Goal: Register for event/course

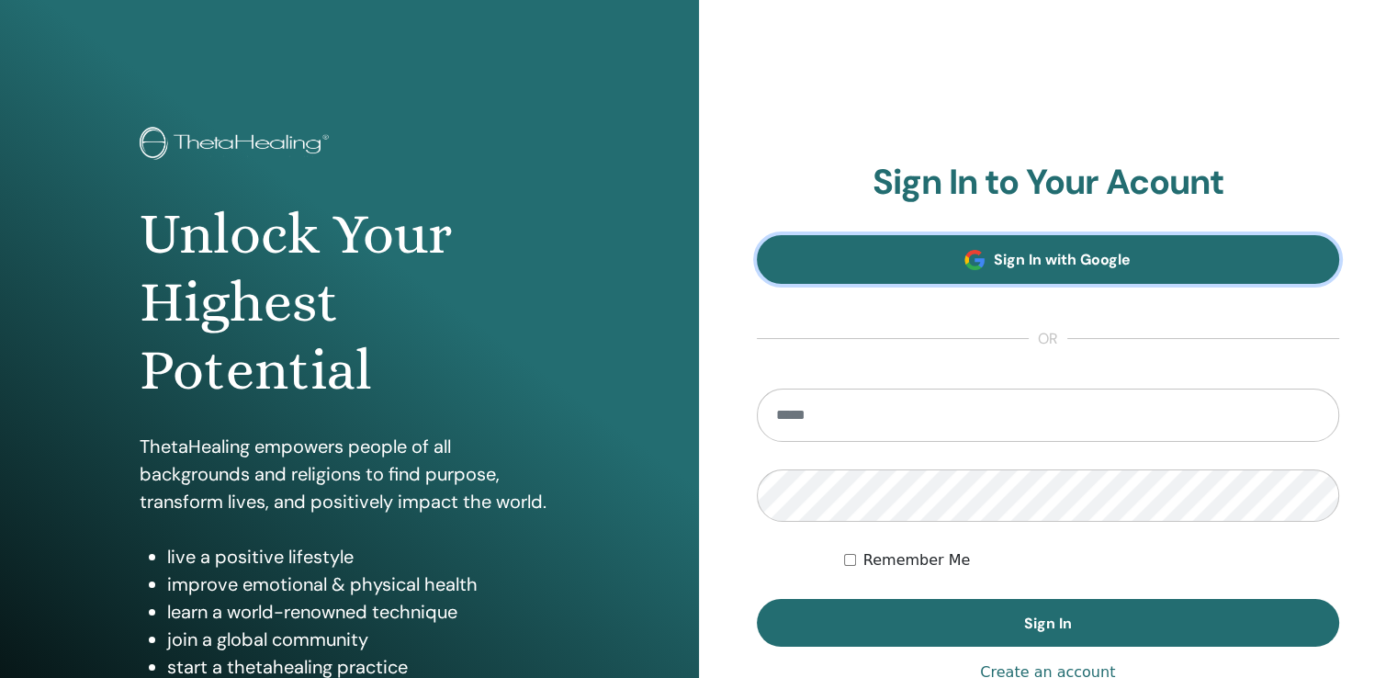
click at [1021, 260] on span "Sign In with Google" at bounding box center [1062, 259] width 137 height 19
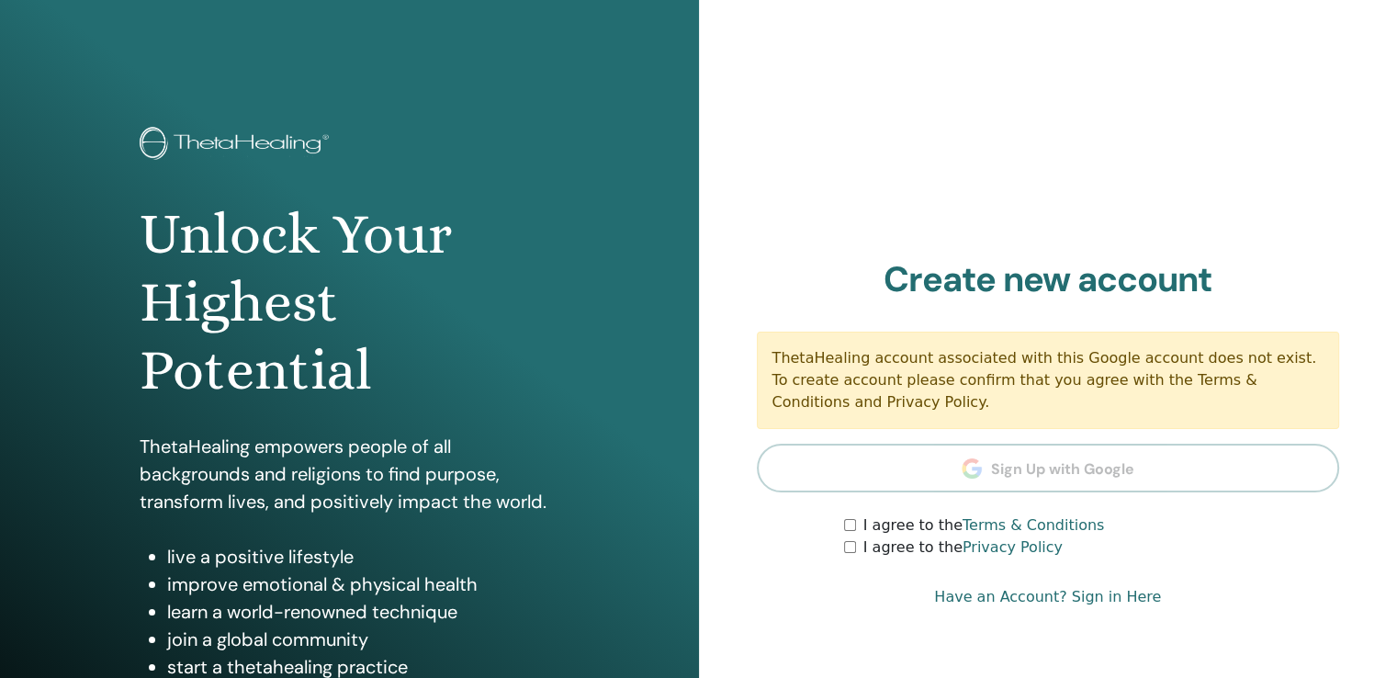
click at [905, 531] on label "I agree to the Terms & Conditions" at bounding box center [984, 525] width 242 height 22
click at [858, 545] on div "I agree to the Privacy Policy" at bounding box center [1091, 547] width 495 height 22
click at [845, 552] on div "I agree to the Privacy Policy" at bounding box center [1091, 547] width 495 height 22
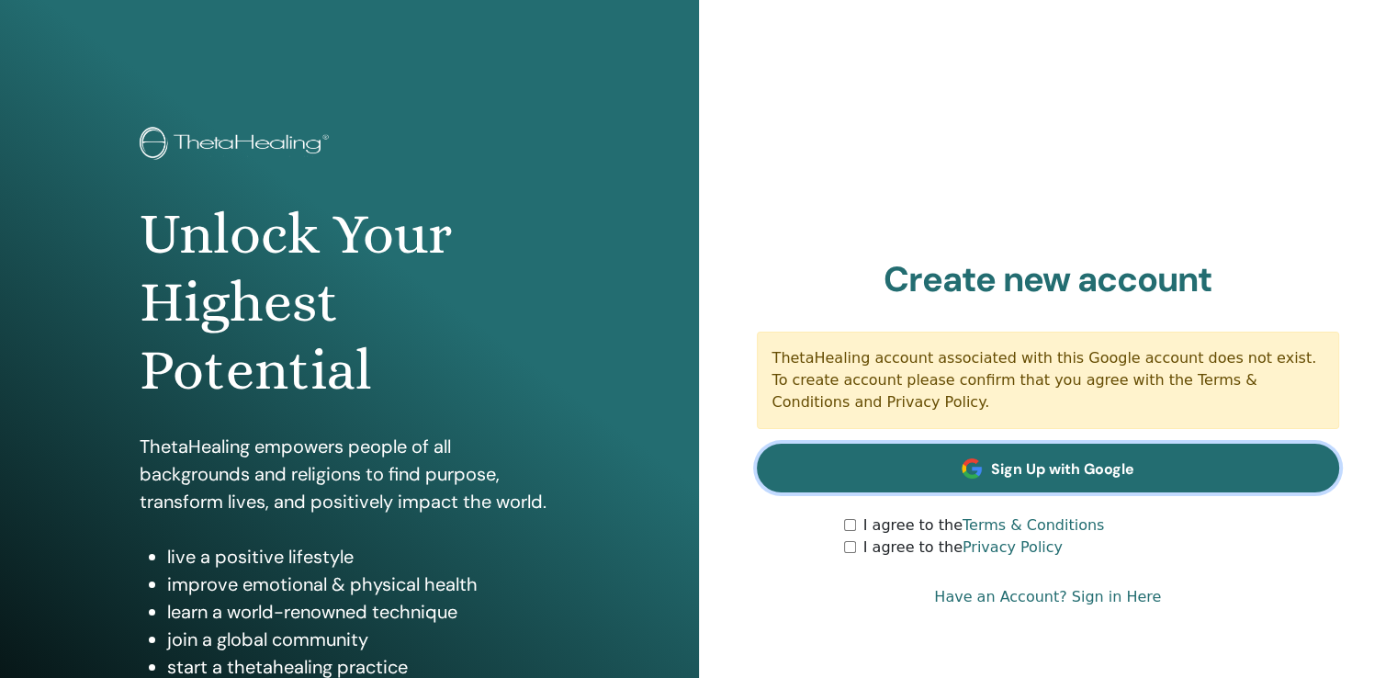
click at [985, 482] on link "Sign Up with Google" at bounding box center [1048, 468] width 583 height 49
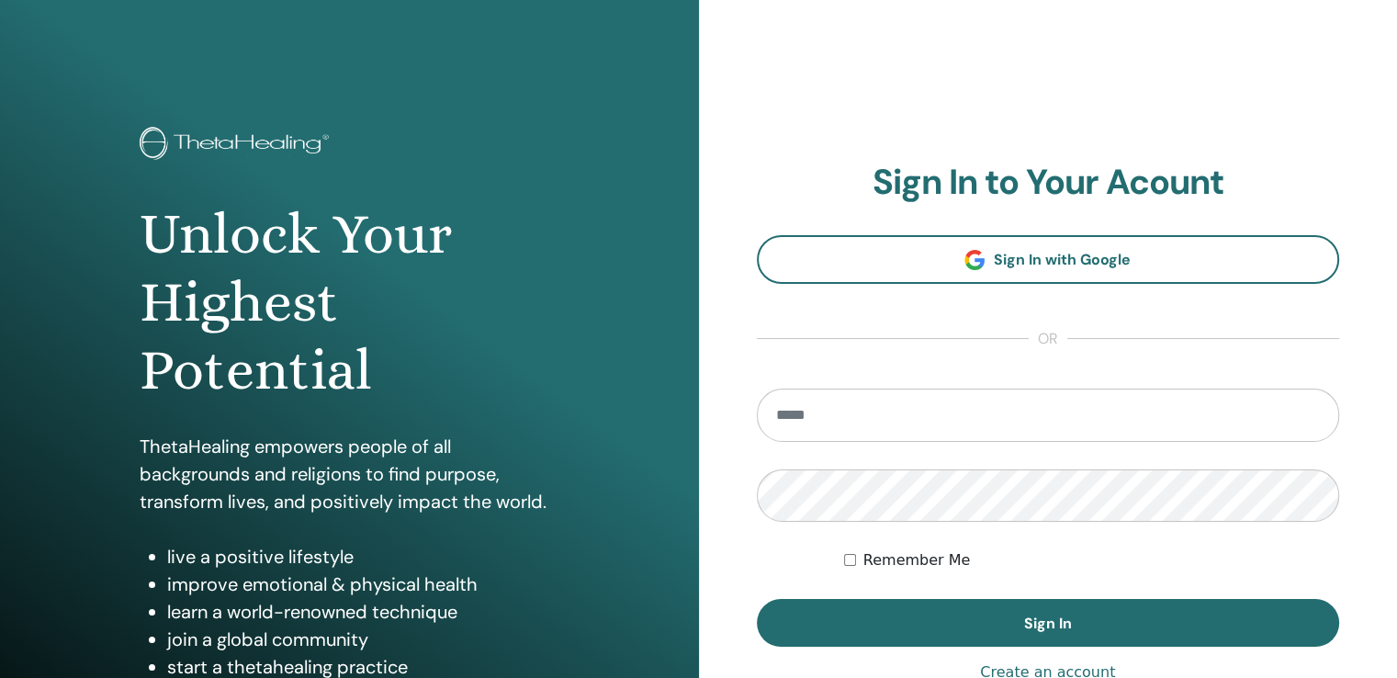
click at [843, 420] on input "email" at bounding box center [1048, 415] width 583 height 53
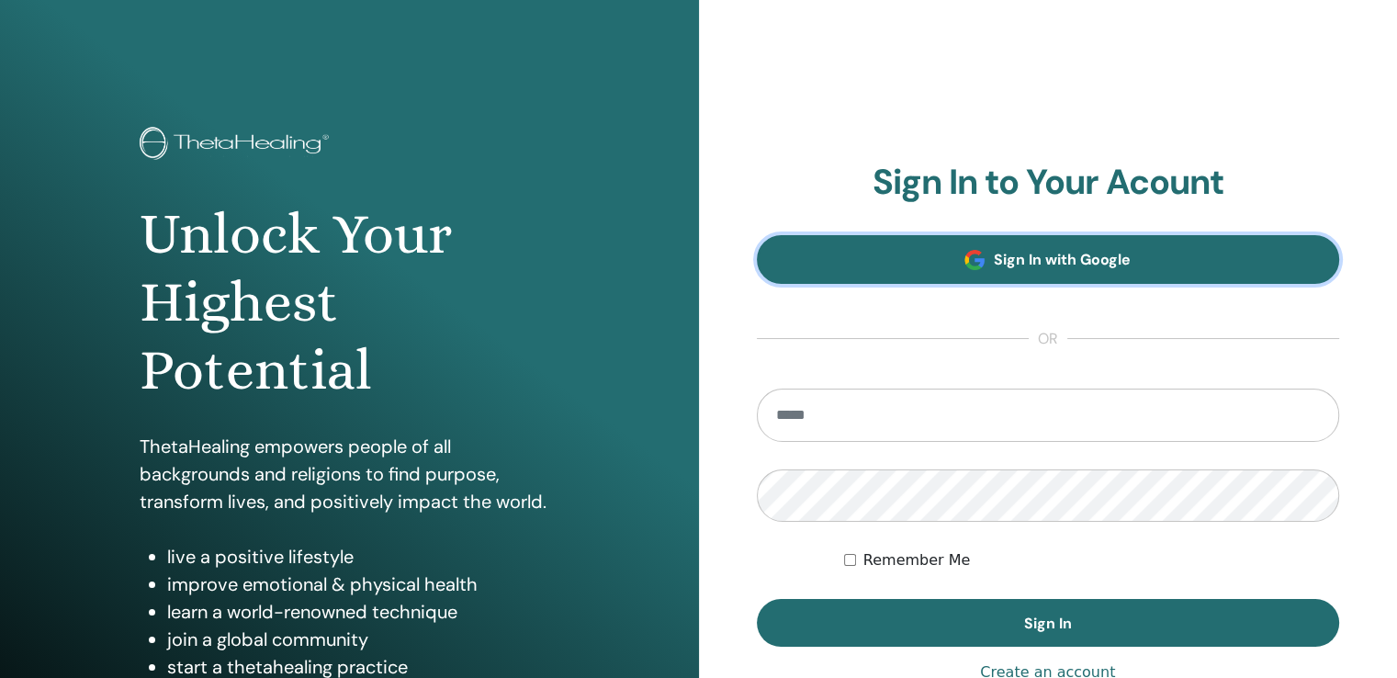
click at [990, 267] on link "Sign In with Google" at bounding box center [1048, 259] width 583 height 49
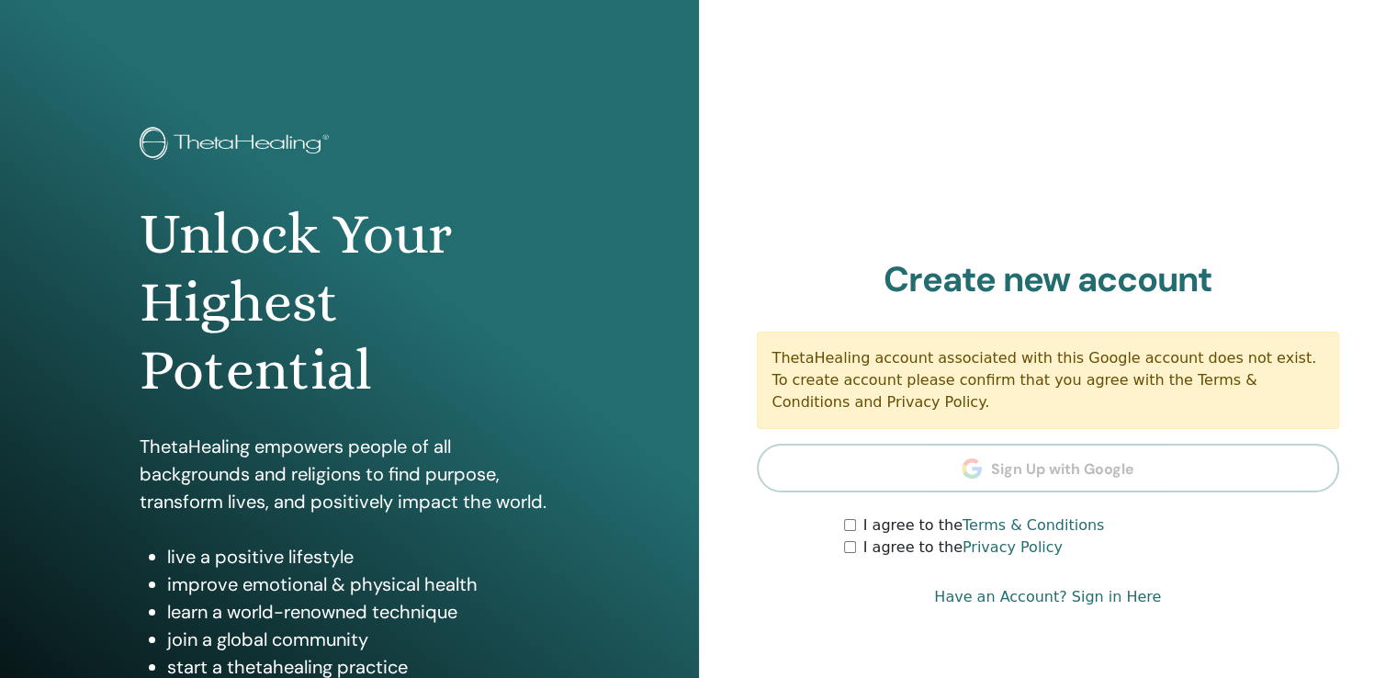
click at [1018, 468] on section "Create new account ThetaHealing account associated with this Google account doe…" at bounding box center [1048, 409] width 583 height 300
click at [871, 539] on label "I agree to the Privacy Policy" at bounding box center [962, 547] width 199 height 22
click at [863, 532] on label "I agree to the Terms & Conditions" at bounding box center [984, 525] width 242 height 22
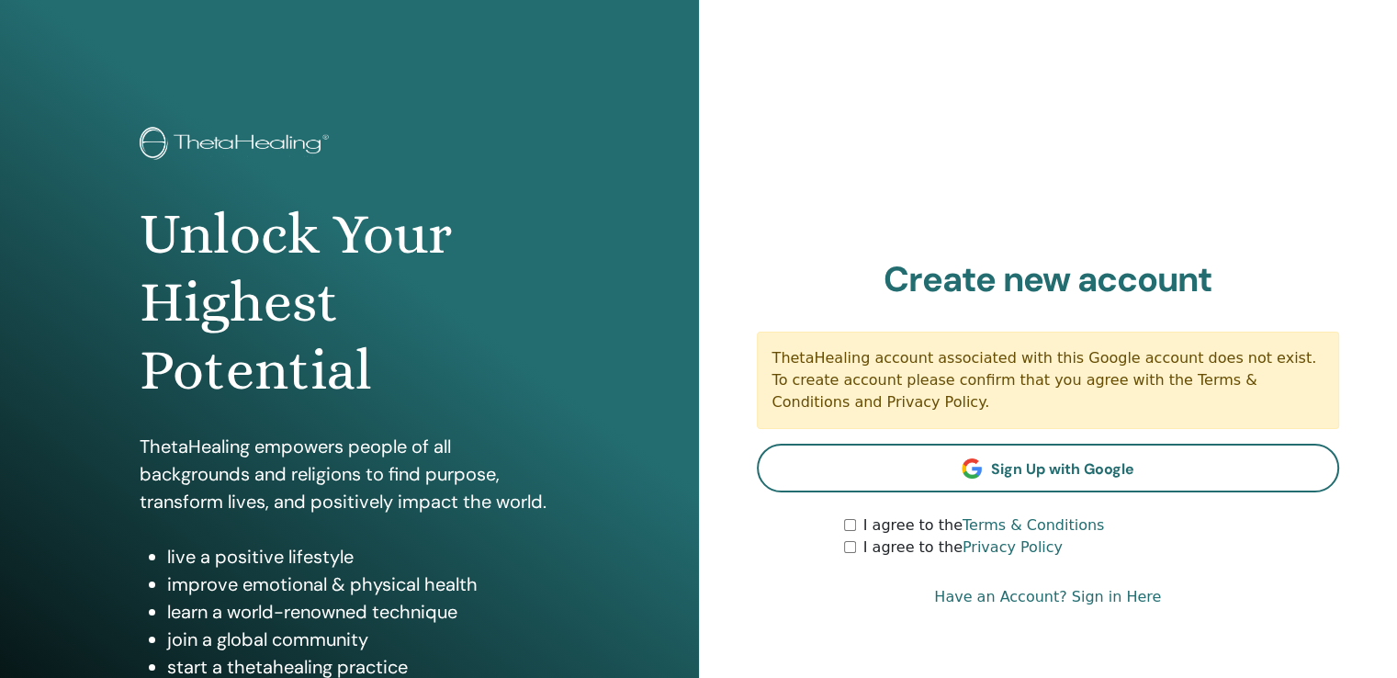
click at [1084, 603] on link "Have an Account? Sign in Here" at bounding box center [1047, 597] width 227 height 22
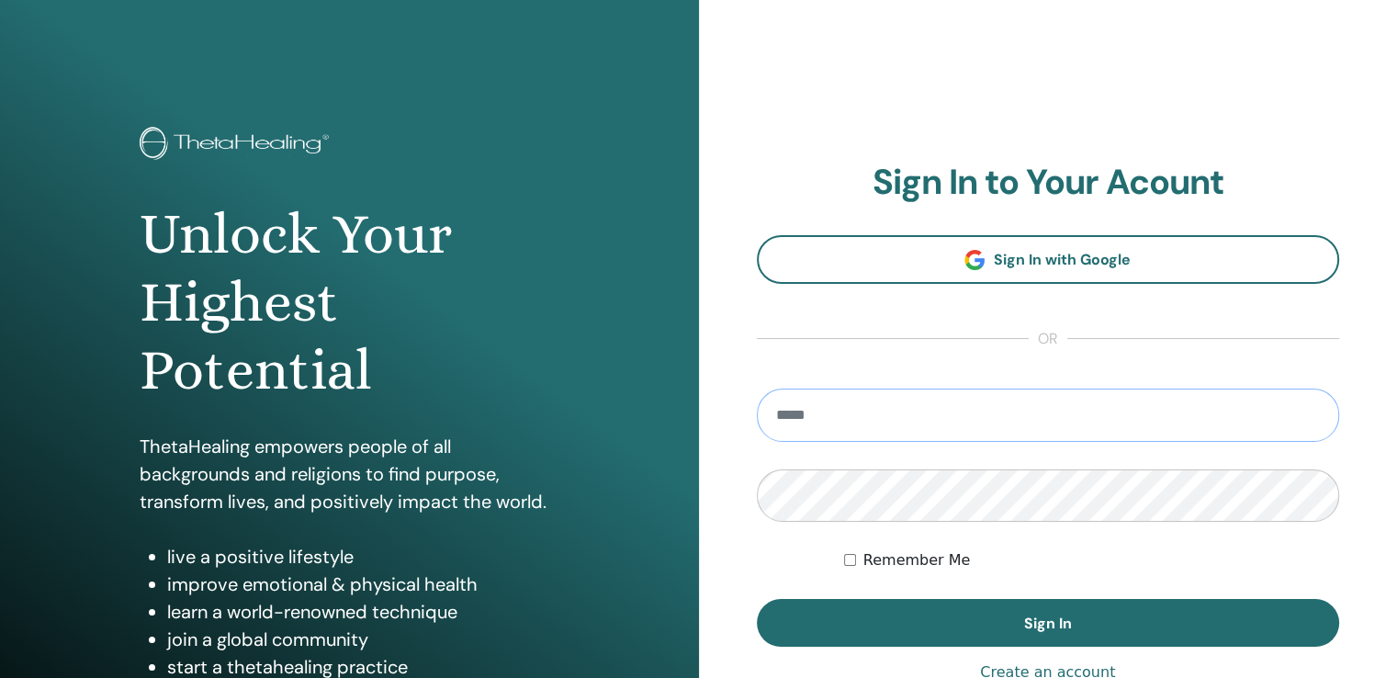
click at [849, 402] on input "email" at bounding box center [1048, 415] width 583 height 53
type input "**********"
click at [874, 557] on label "Remember Me" at bounding box center [916, 560] width 107 height 22
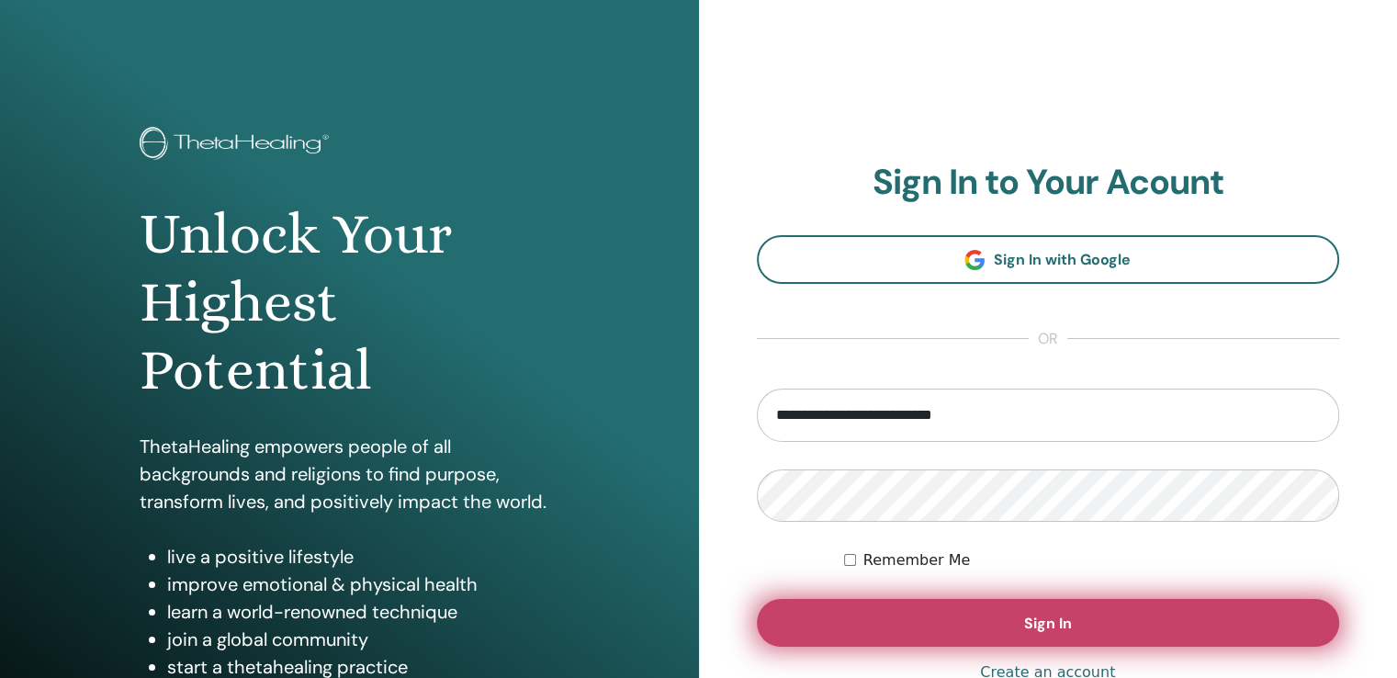
click at [866, 620] on button "Sign In" at bounding box center [1048, 623] width 583 height 48
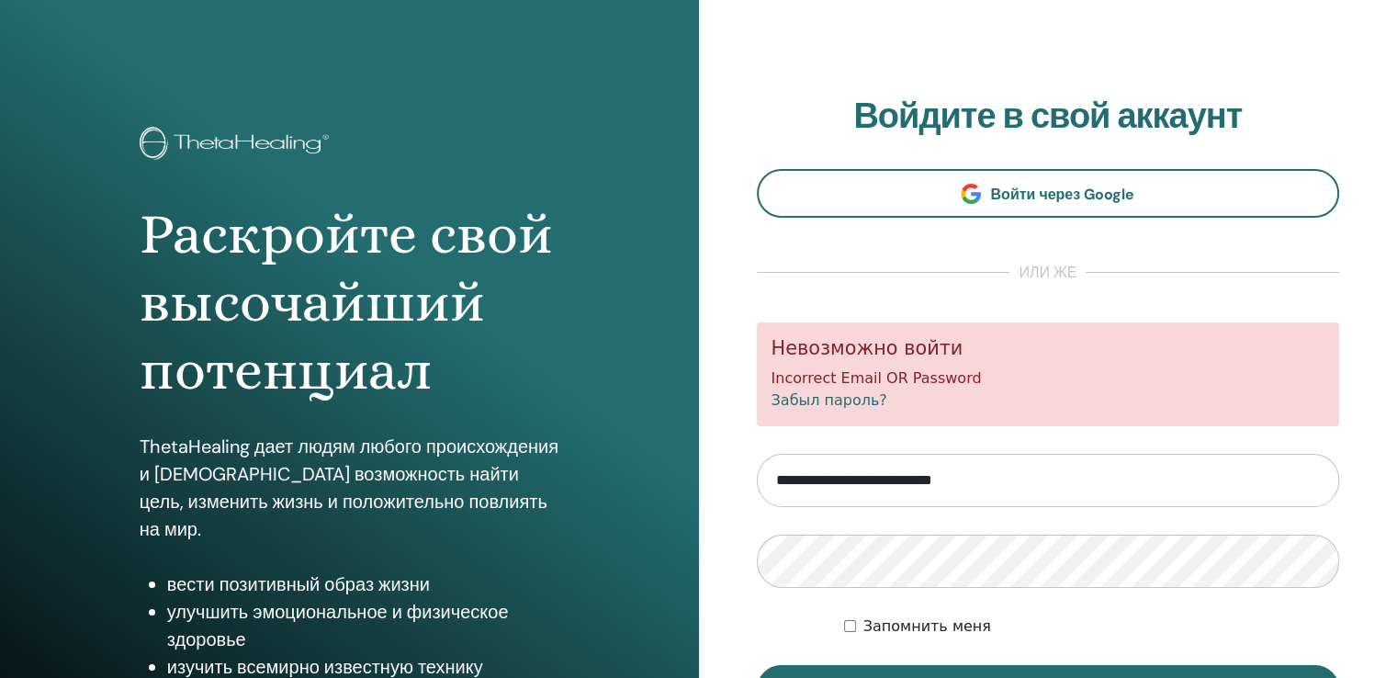
click at [840, 409] on link "Забыл пароль?" at bounding box center [830, 399] width 116 height 17
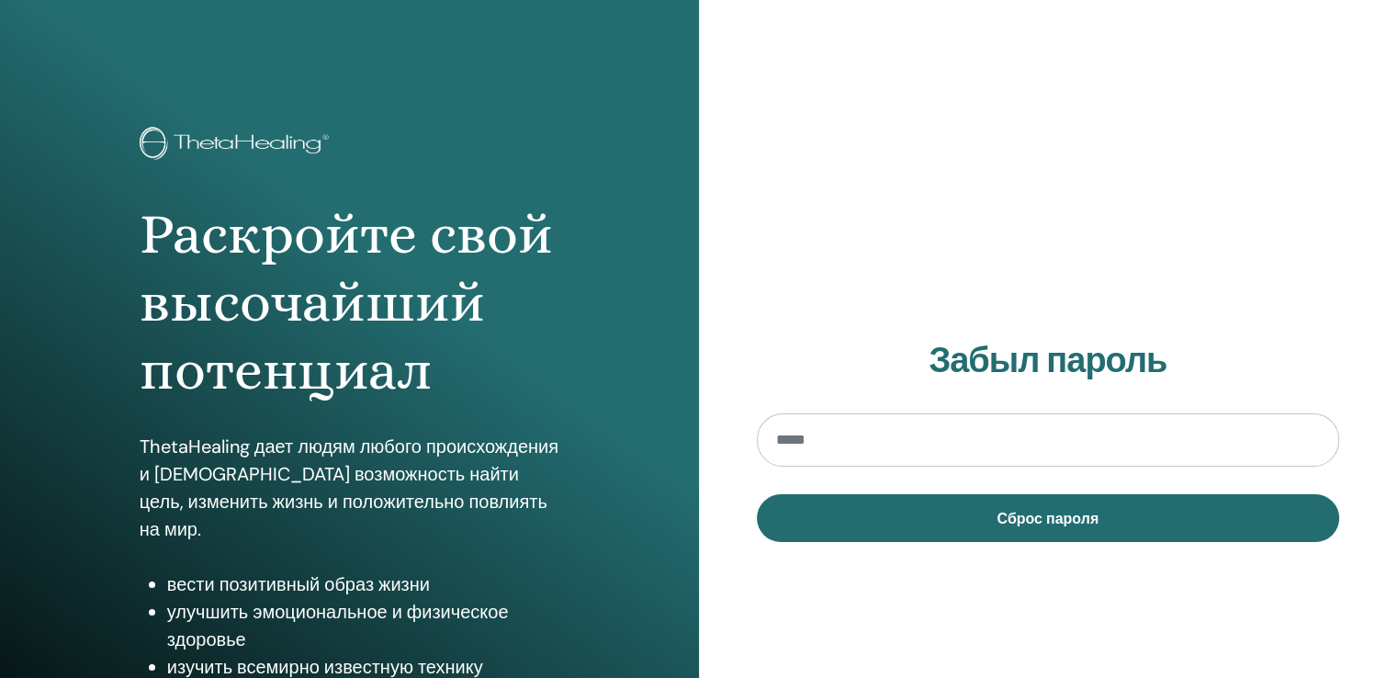
click at [816, 439] on input "email" at bounding box center [1048, 439] width 583 height 53
type input "**********"
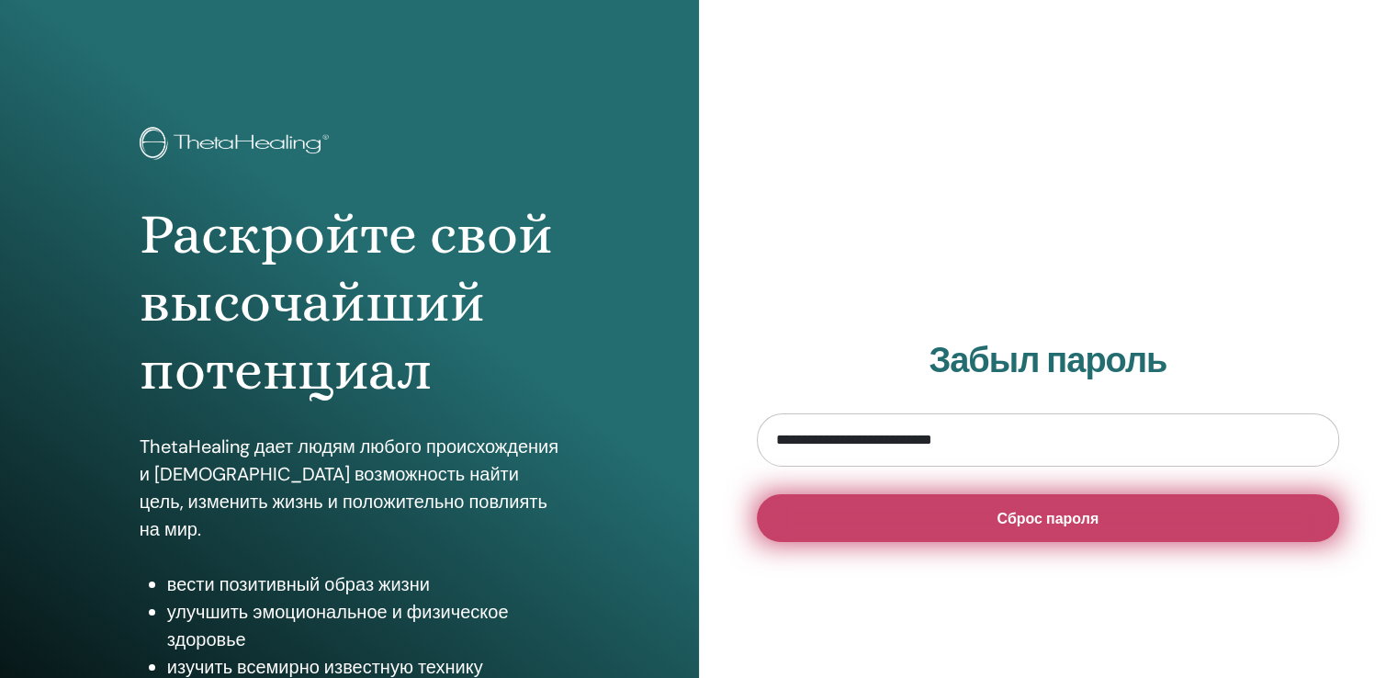
click at [859, 516] on button "Сброс пароля" at bounding box center [1048, 518] width 583 height 48
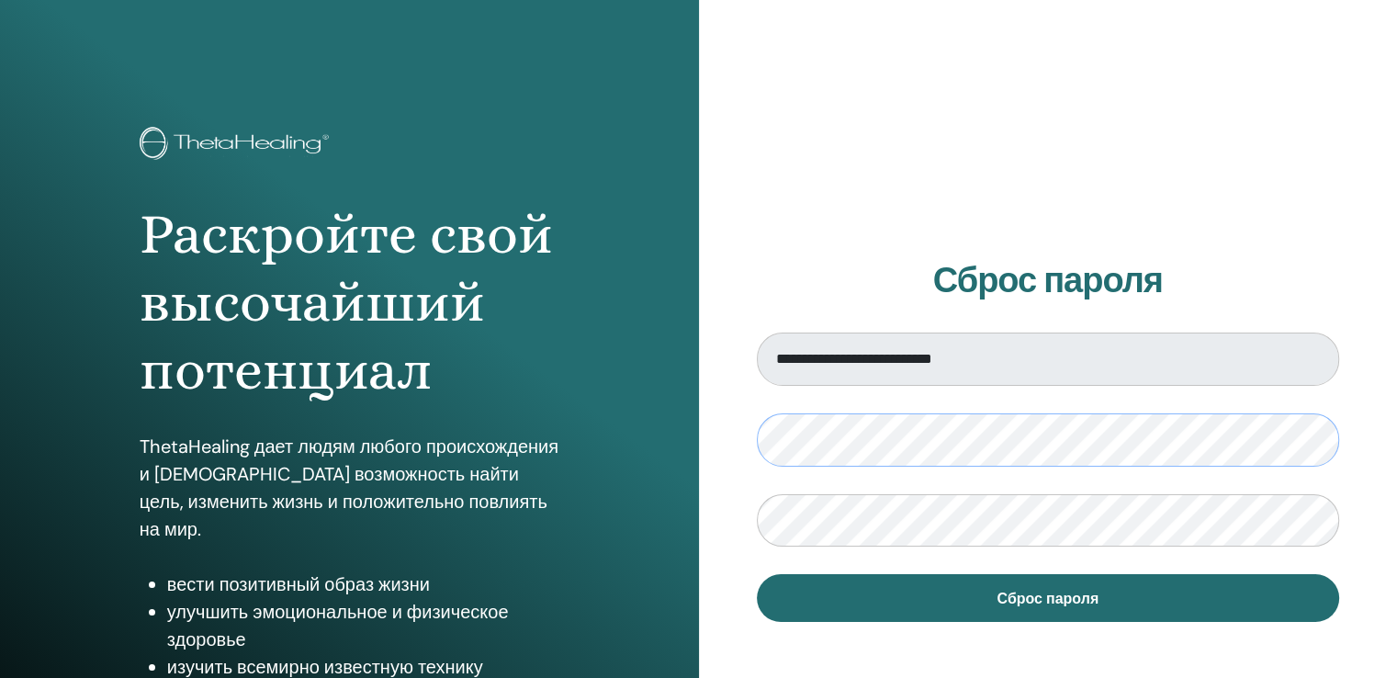
click at [0, 429] on div "Раскройте свой высочайший потенциал ThetaHealing дает людям любого происхождени…" at bounding box center [698, 441] width 1397 height 882
click at [0, 414] on div "Раскройте свой высочайший потенциал ThetaHealing дает людям любого происхождени…" at bounding box center [698, 441] width 1397 height 882
click at [757, 574] on button "Сброс пароля" at bounding box center [1048, 598] width 583 height 48
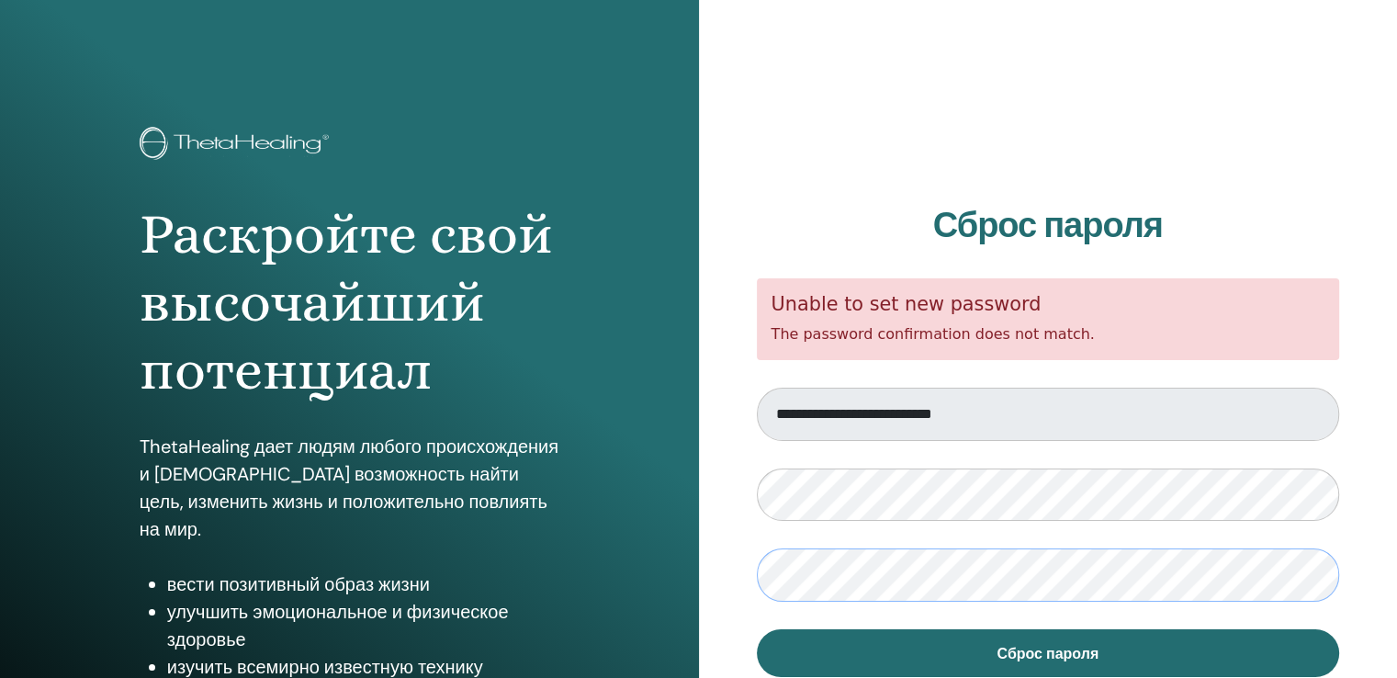
click at [209, 473] on div "Раскройте свой высочайший потенциал ThetaHealing дает людям любого происхождени…" at bounding box center [698, 441] width 1397 height 882
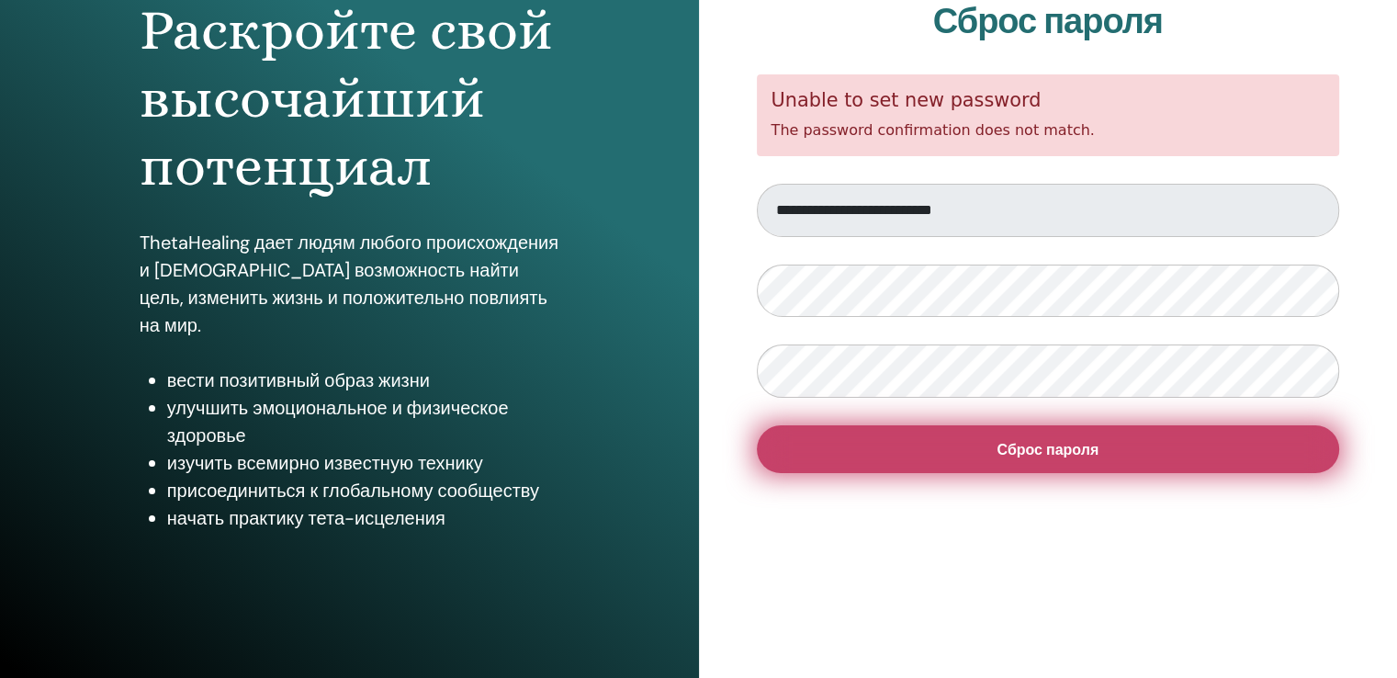
click at [1113, 456] on button "Сброс пароля" at bounding box center [1048, 449] width 583 height 48
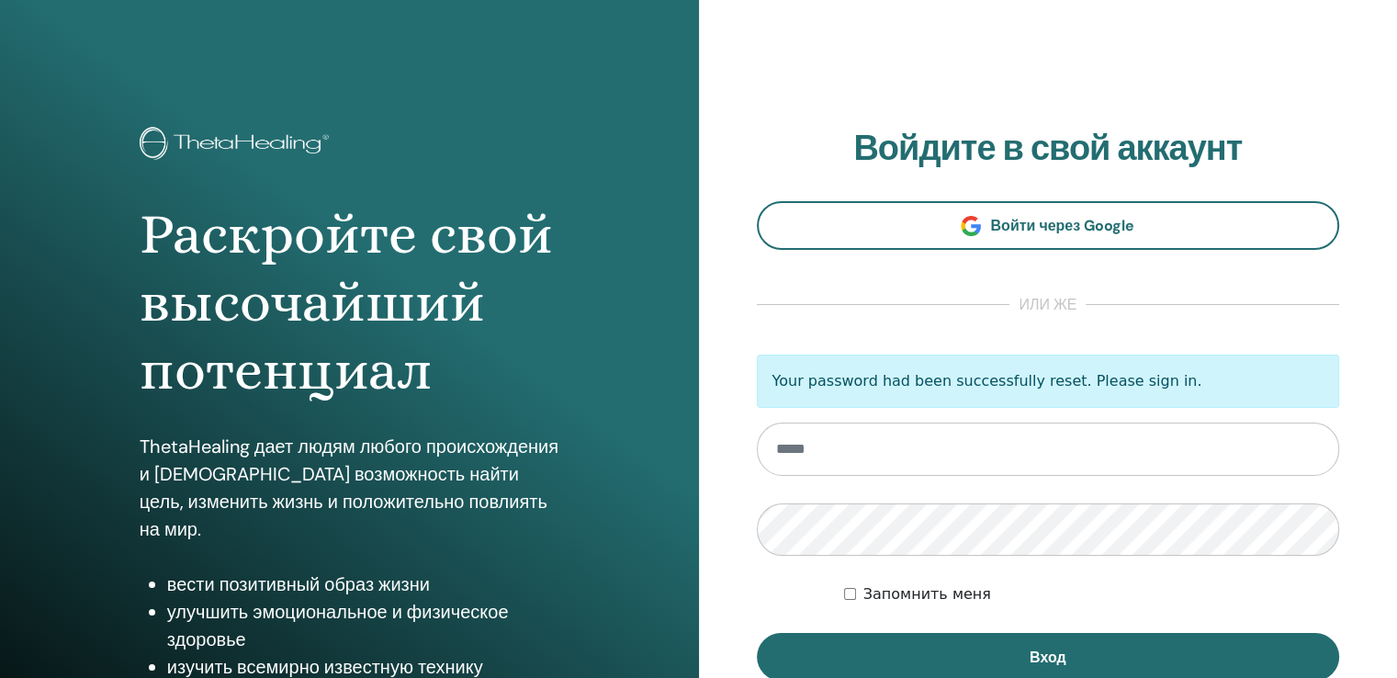
click at [813, 442] on input "email" at bounding box center [1048, 448] width 583 height 53
type input "**********"
click at [328, 534] on div "Раскройте свой высочайший потенциал ThetaHealing дает людям любого происхождени…" at bounding box center [698, 441] width 1397 height 882
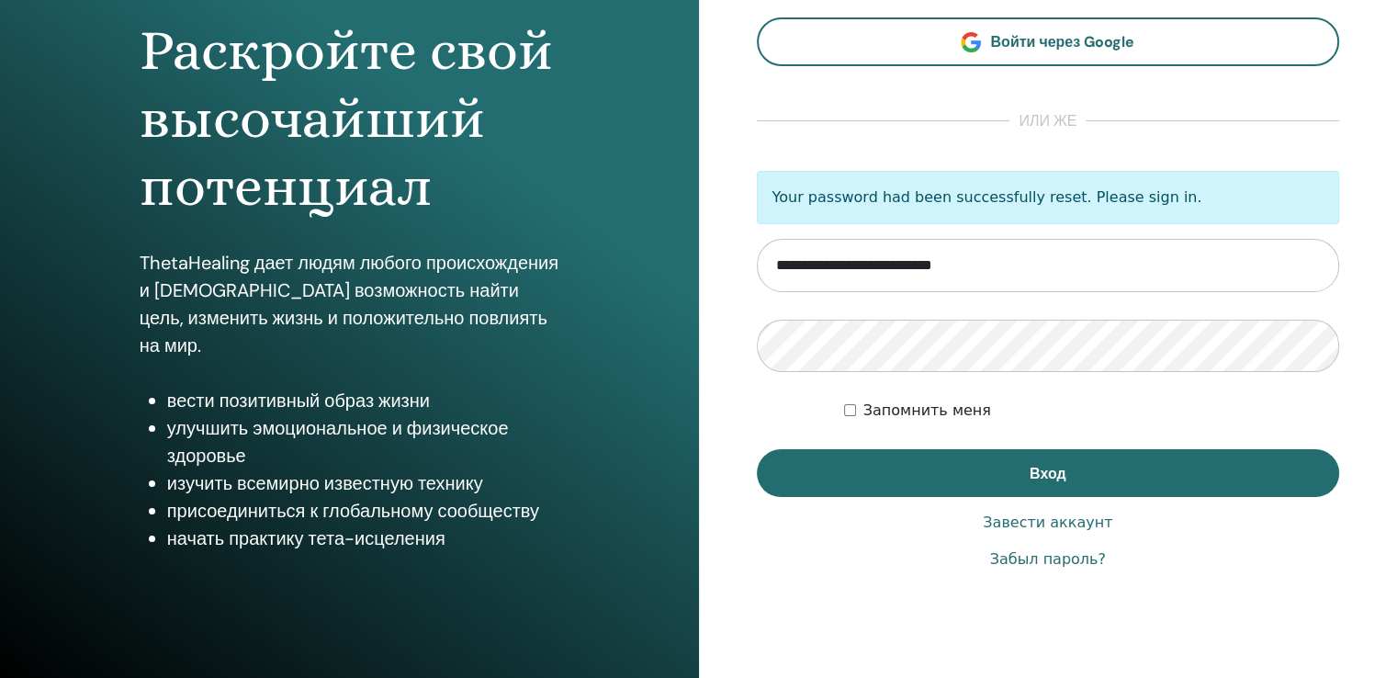
click at [873, 447] on form "**********" at bounding box center [1048, 334] width 583 height 327
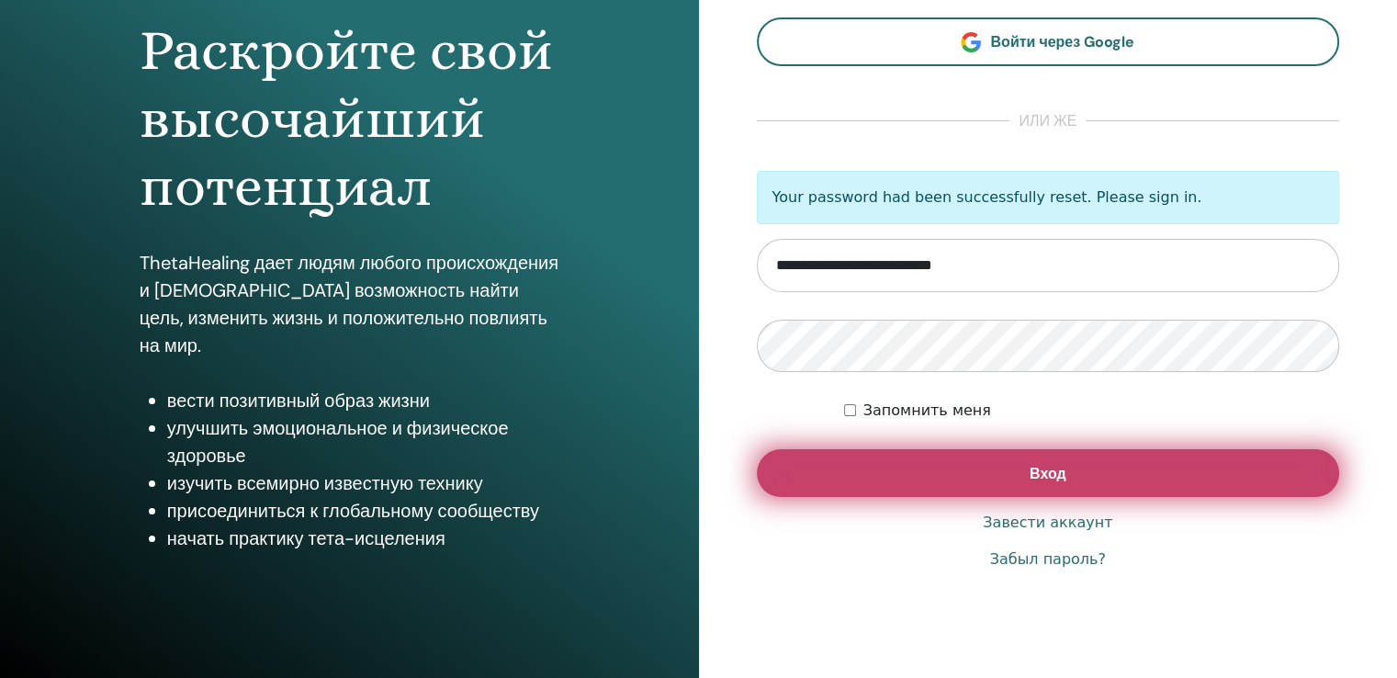
click at [863, 468] on button "Вход" at bounding box center [1048, 473] width 583 height 48
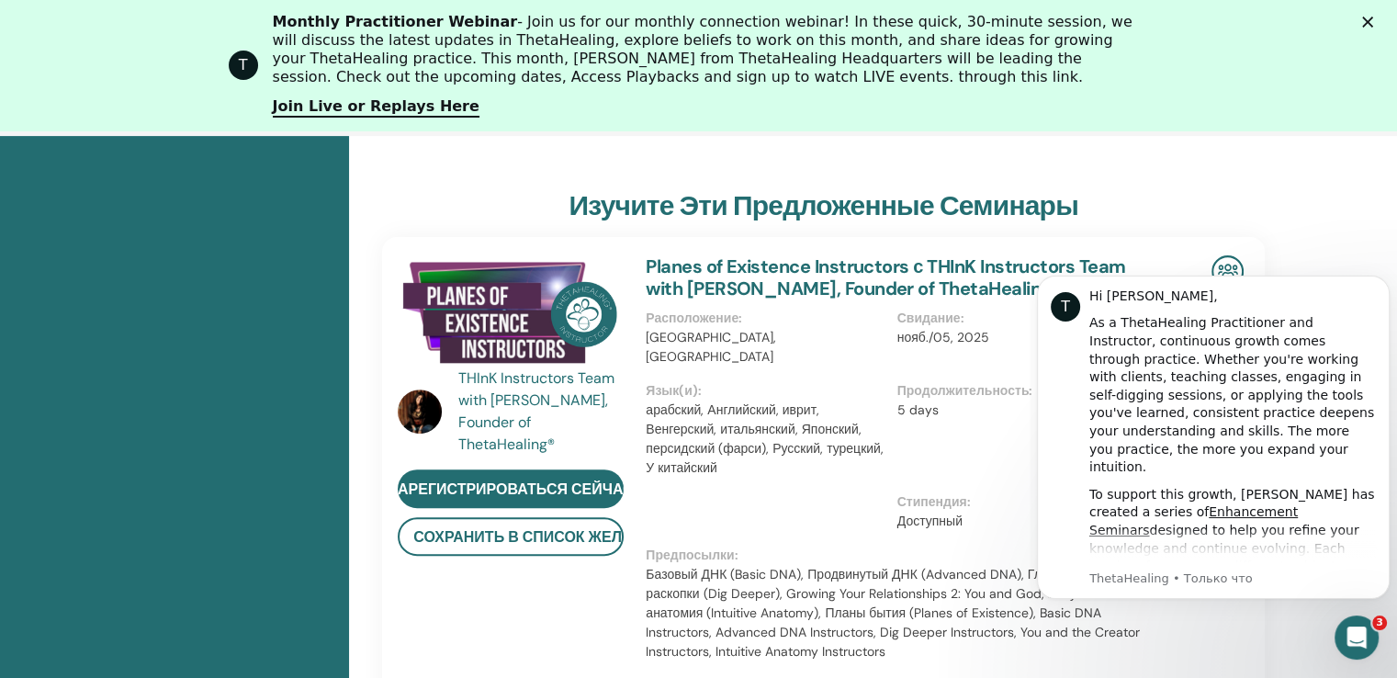
scroll to position [720, 0]
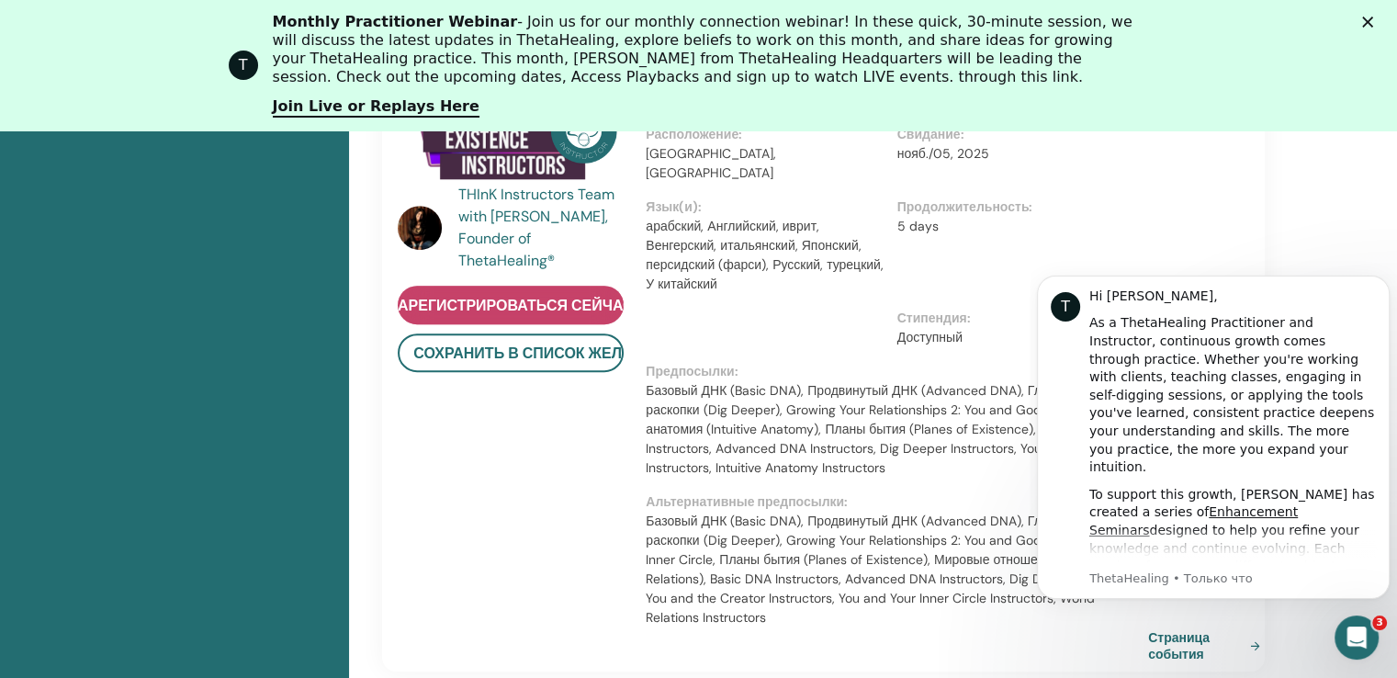
click at [595, 307] on span "зарегистрироваться сейчас" at bounding box center [511, 305] width 245 height 19
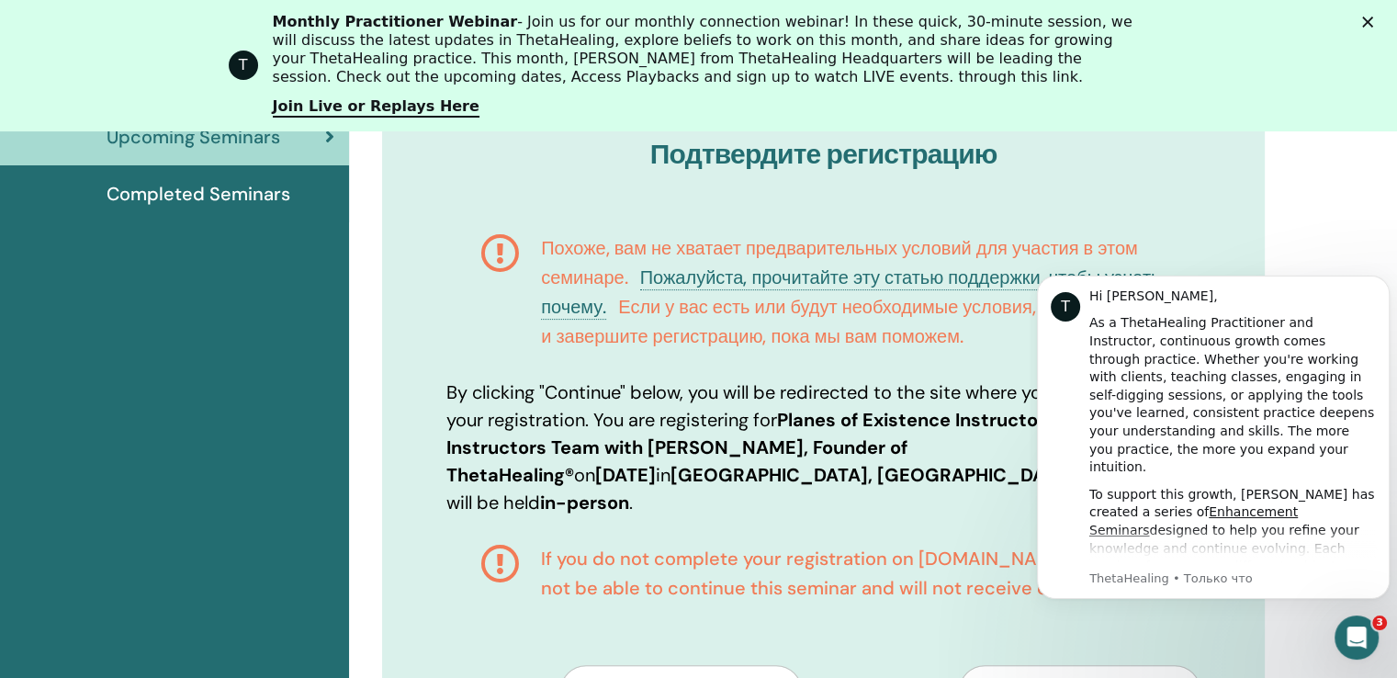
scroll to position [716, 0]
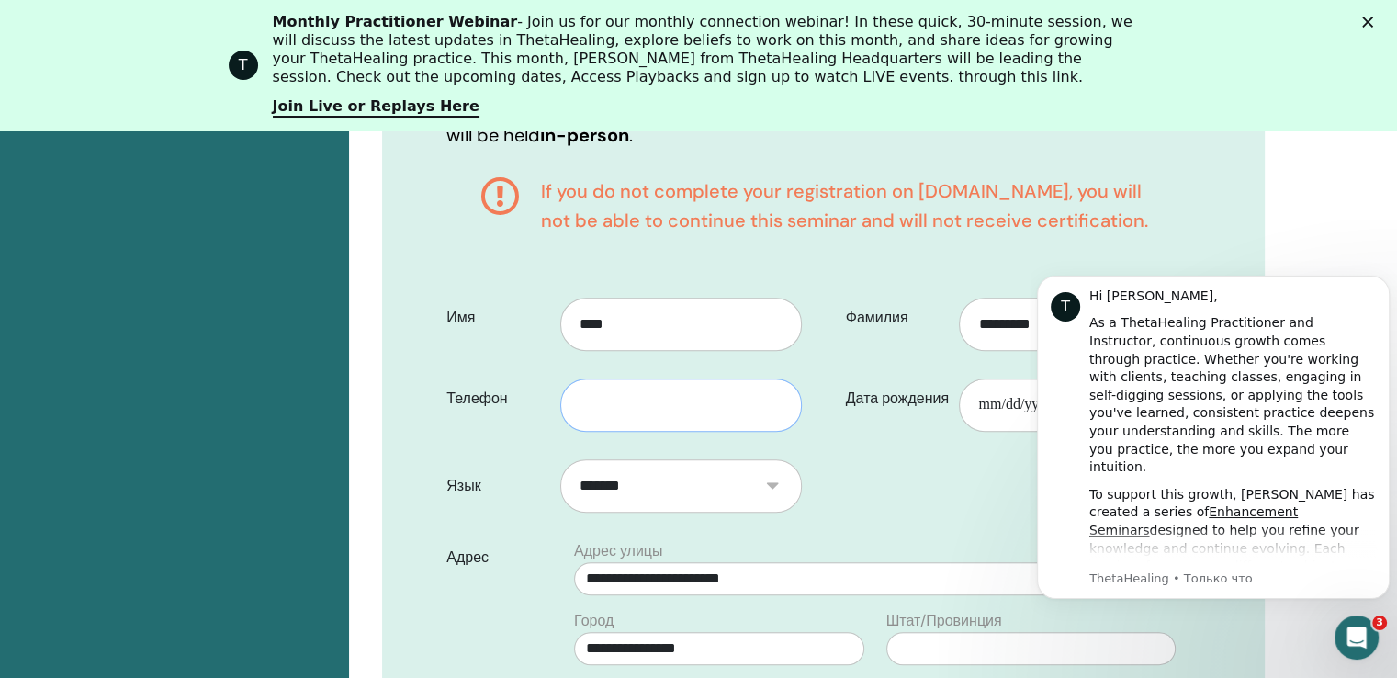
click at [683, 407] on input "text" at bounding box center [681, 404] width 242 height 53
drag, startPoint x: 584, startPoint y: 408, endPoint x: 0, endPoint y: 377, distance: 584.9
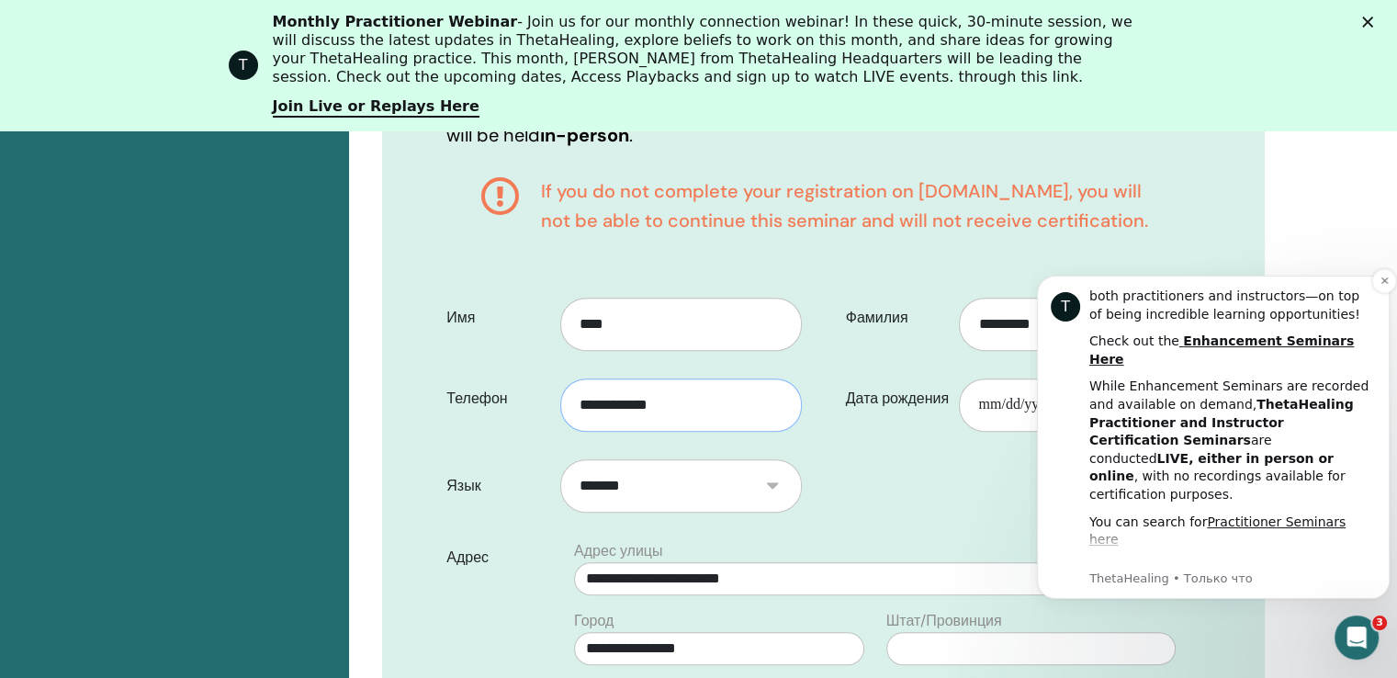
type input "**********"
click at [1170, 451] on b "LIVE, either in person or online" at bounding box center [1211, 467] width 244 height 33
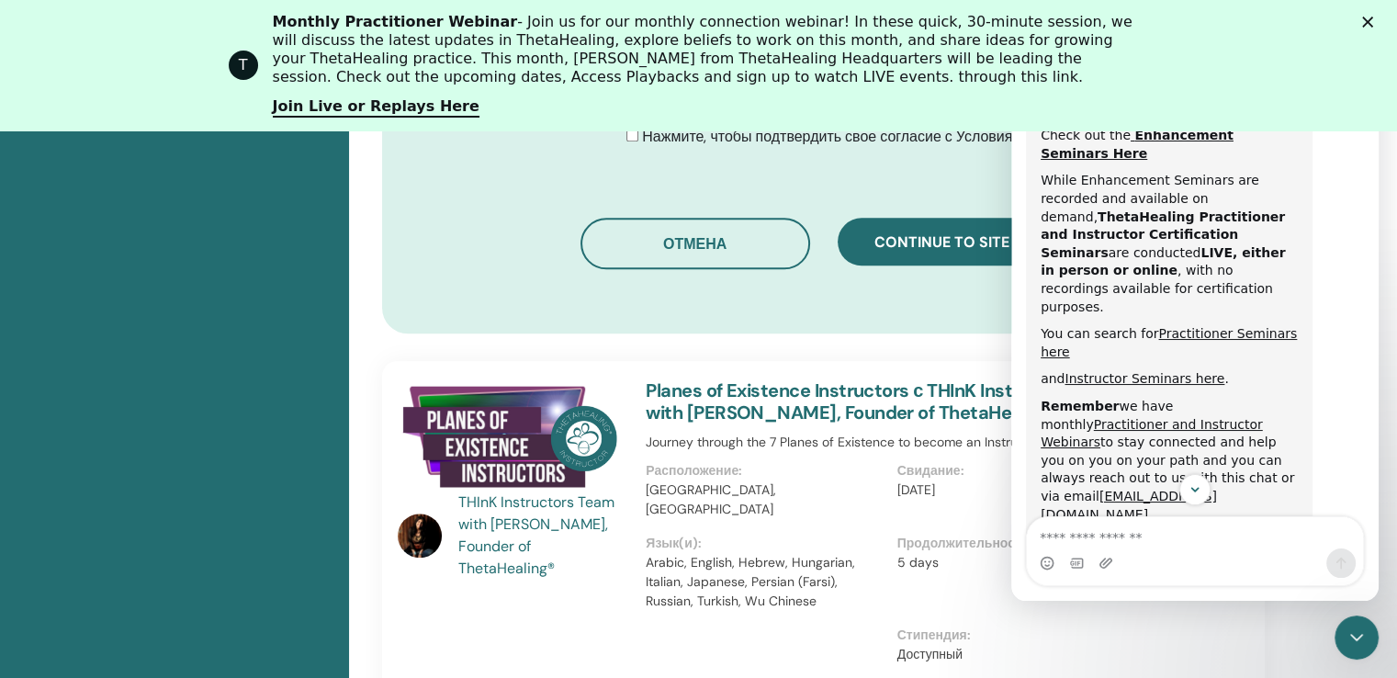
scroll to position [922, 0]
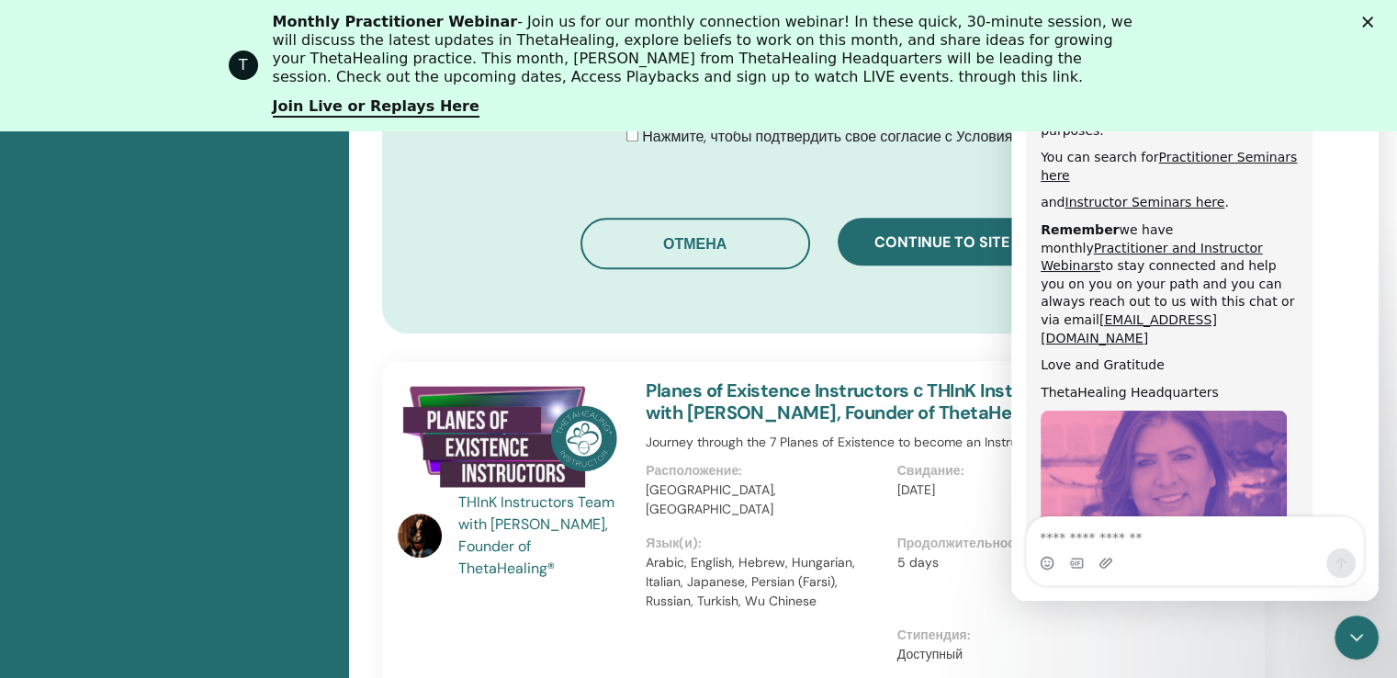
click at [1320, 64] on div "T Monthly Practitioner Webinar - Join us for our monthly connection webinar! In…" at bounding box center [698, 65] width 1397 height 116
click at [1380, 26] on div "Закрыть" at bounding box center [1371, 22] width 18 height 11
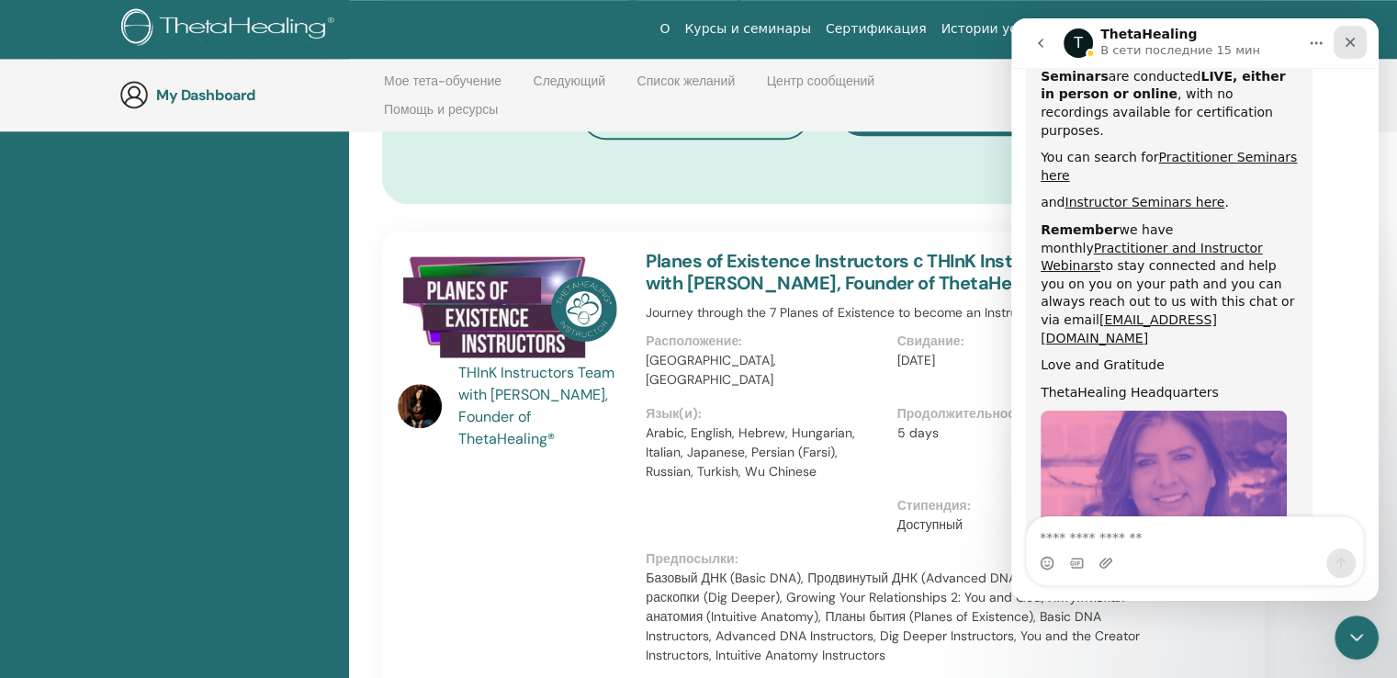
click at [1350, 48] on icon "Закрыть" at bounding box center [1350, 42] width 15 height 15
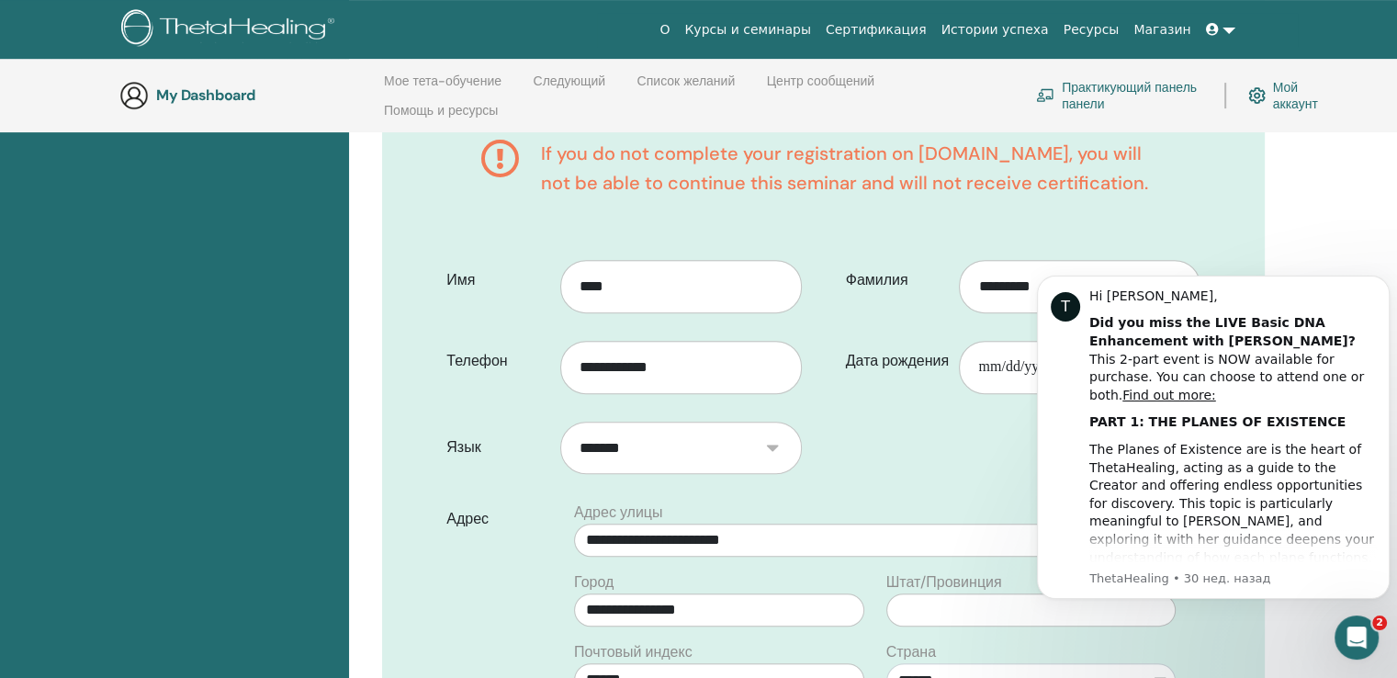
scroll to position [533, 0]
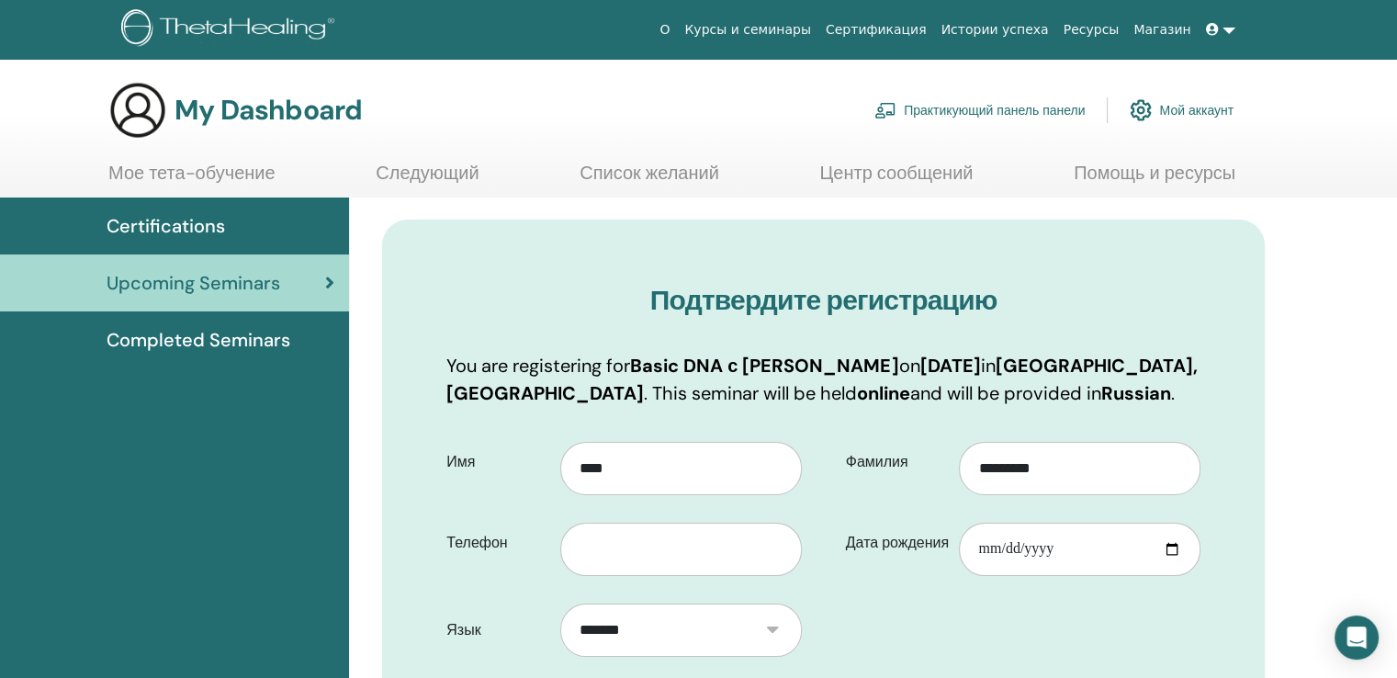
scroll to position [92, 0]
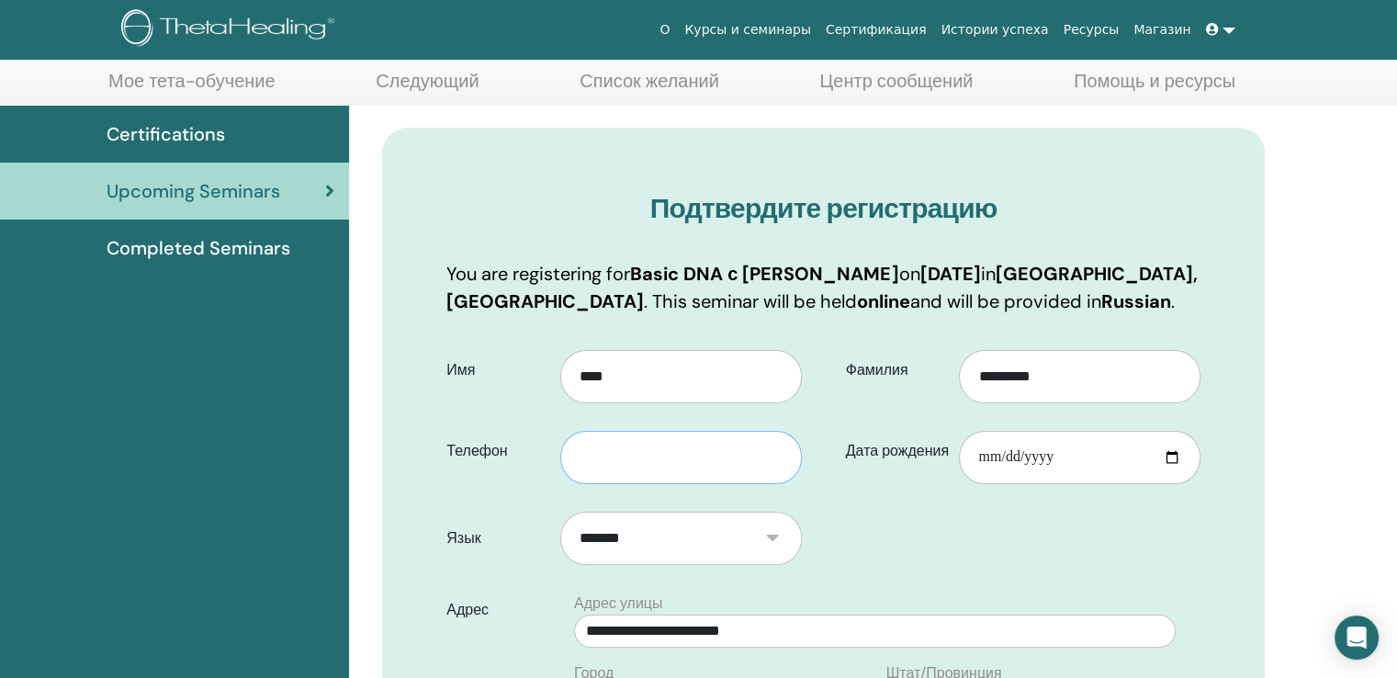
click at [606, 439] on input "text" at bounding box center [681, 457] width 242 height 53
drag, startPoint x: 586, startPoint y: 460, endPoint x: 419, endPoint y: 453, distance: 167.3
click at [433, 453] on div "**********" at bounding box center [624, 451] width 382 height 66
type input "**********"
drag, startPoint x: 1078, startPoint y: 472, endPoint x: 1069, endPoint y: 468, distance: 9.9
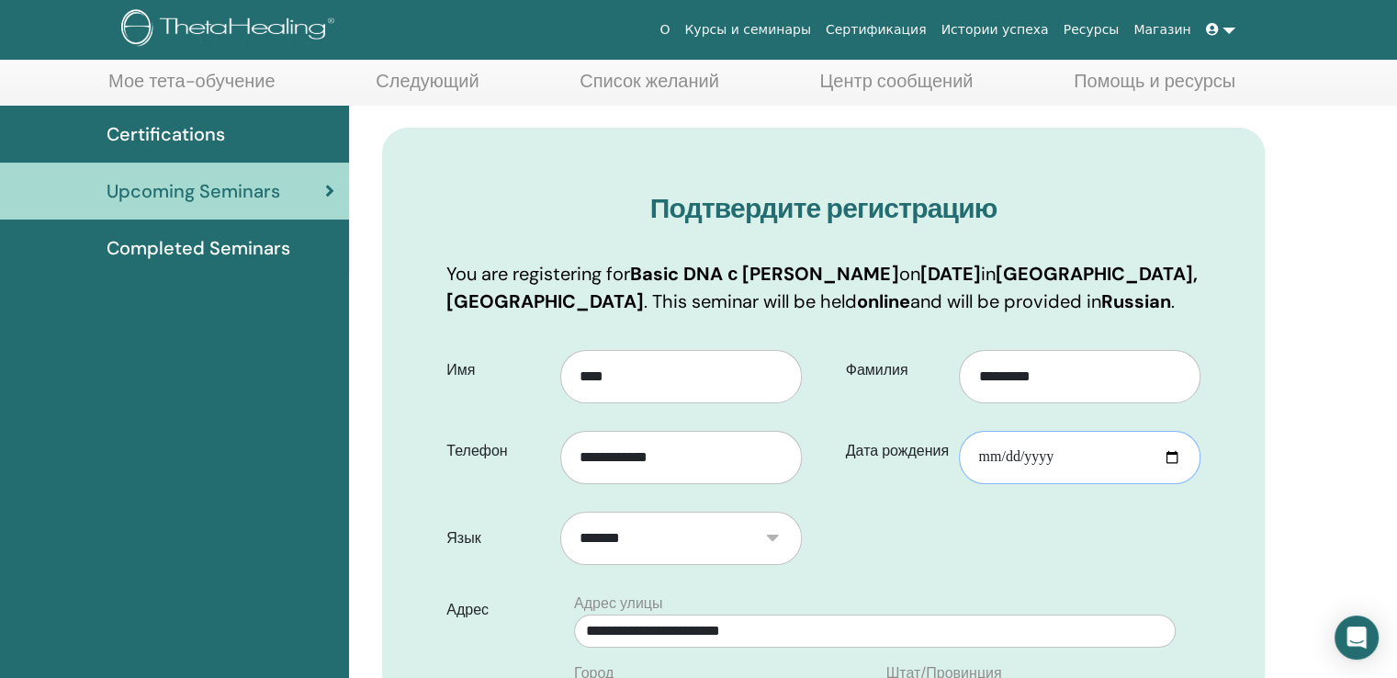
click at [1075, 471] on input "Дата рождения" at bounding box center [1080, 457] width 242 height 53
type input "**********"
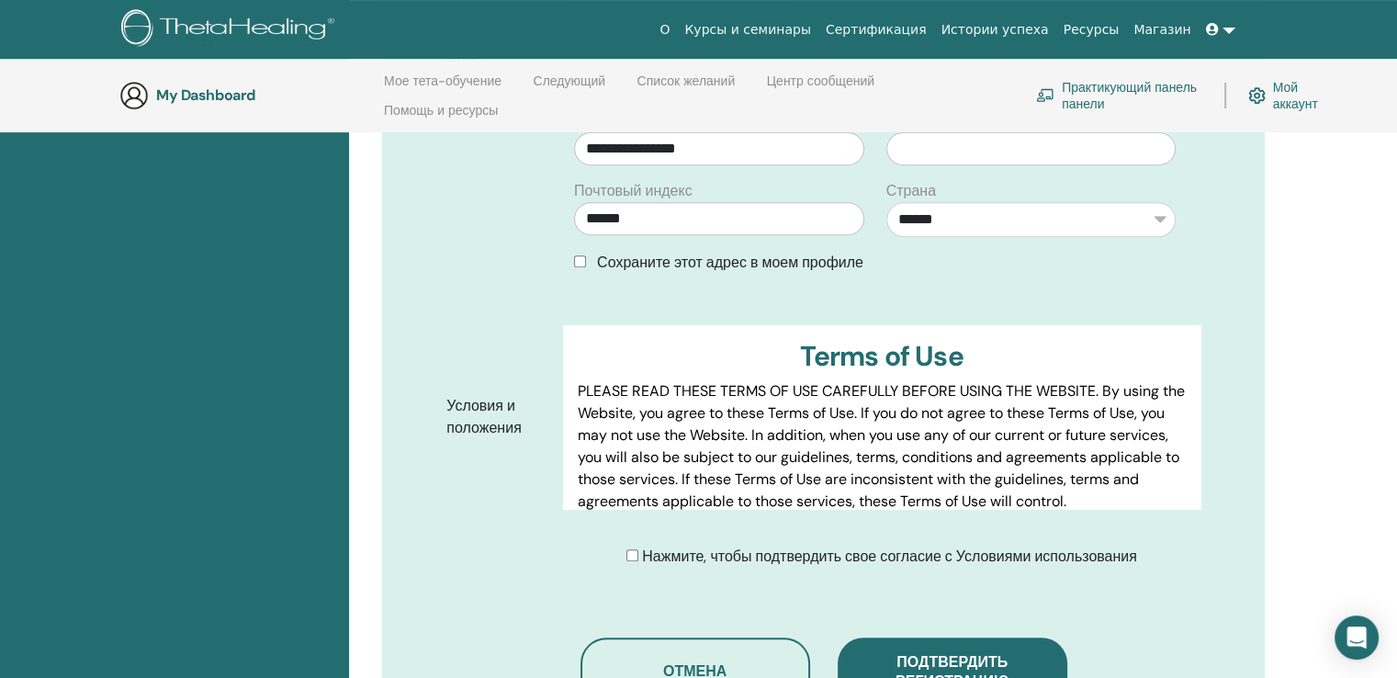
scroll to position [992, 0]
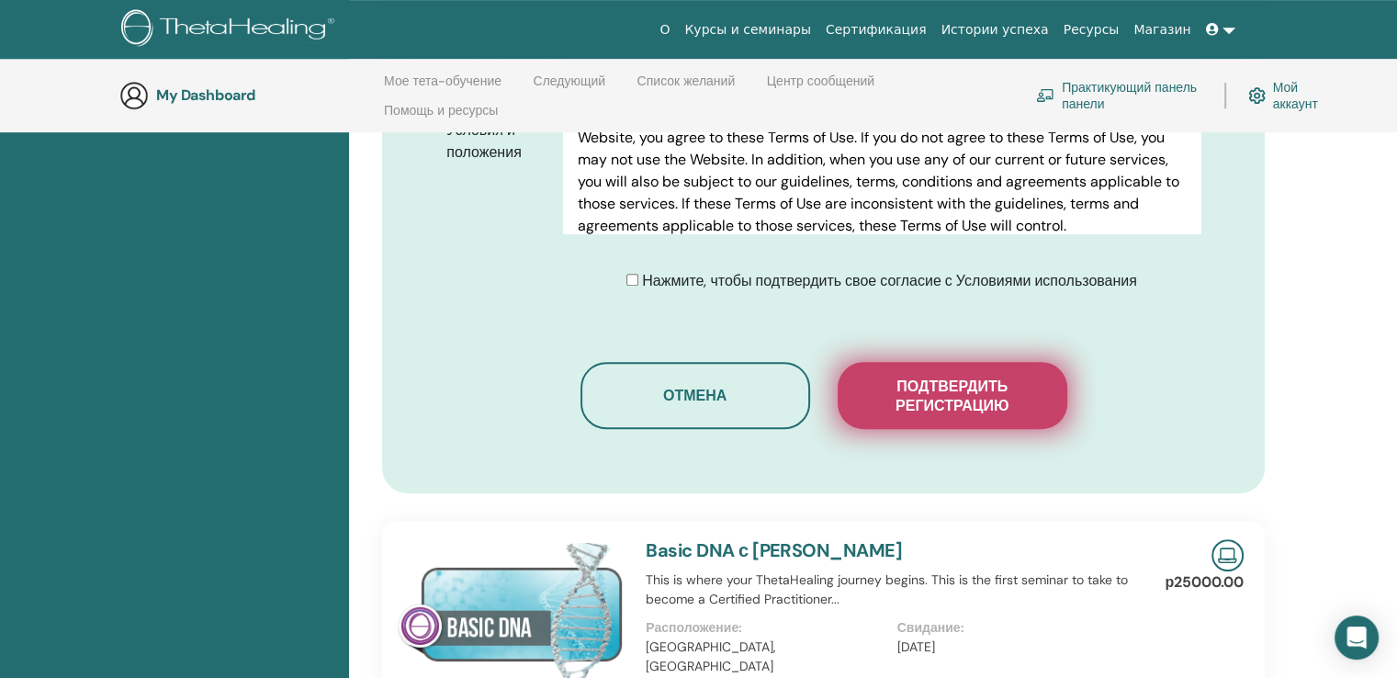
click at [907, 384] on span "Подтвердить регистрацию" at bounding box center [953, 396] width 184 height 39
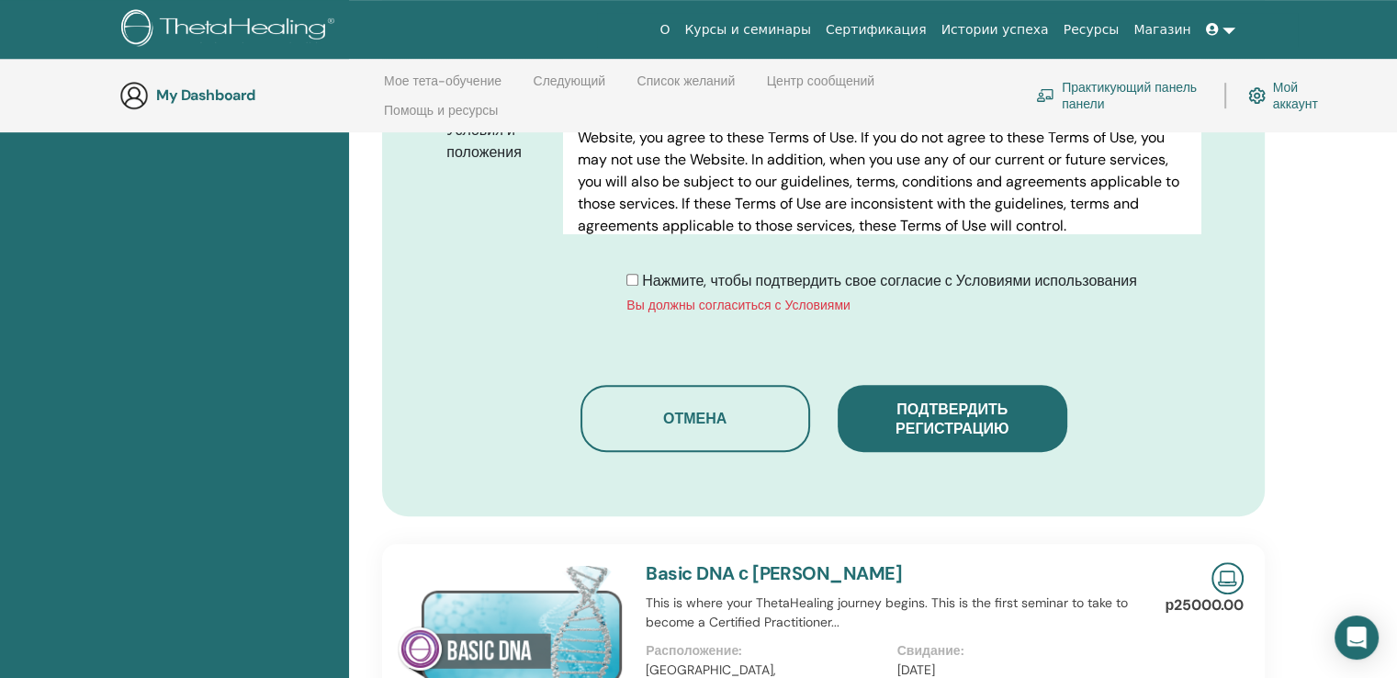
click at [642, 271] on span "Нажмите, чтобы подтвердить свое согласие с Условиями использования" at bounding box center [889, 280] width 495 height 19
click at [625, 277] on div "Нажмите, чтобы подтвердить свое согласие с Условиями использования Вы должны со…" at bounding box center [888, 292] width 651 height 45
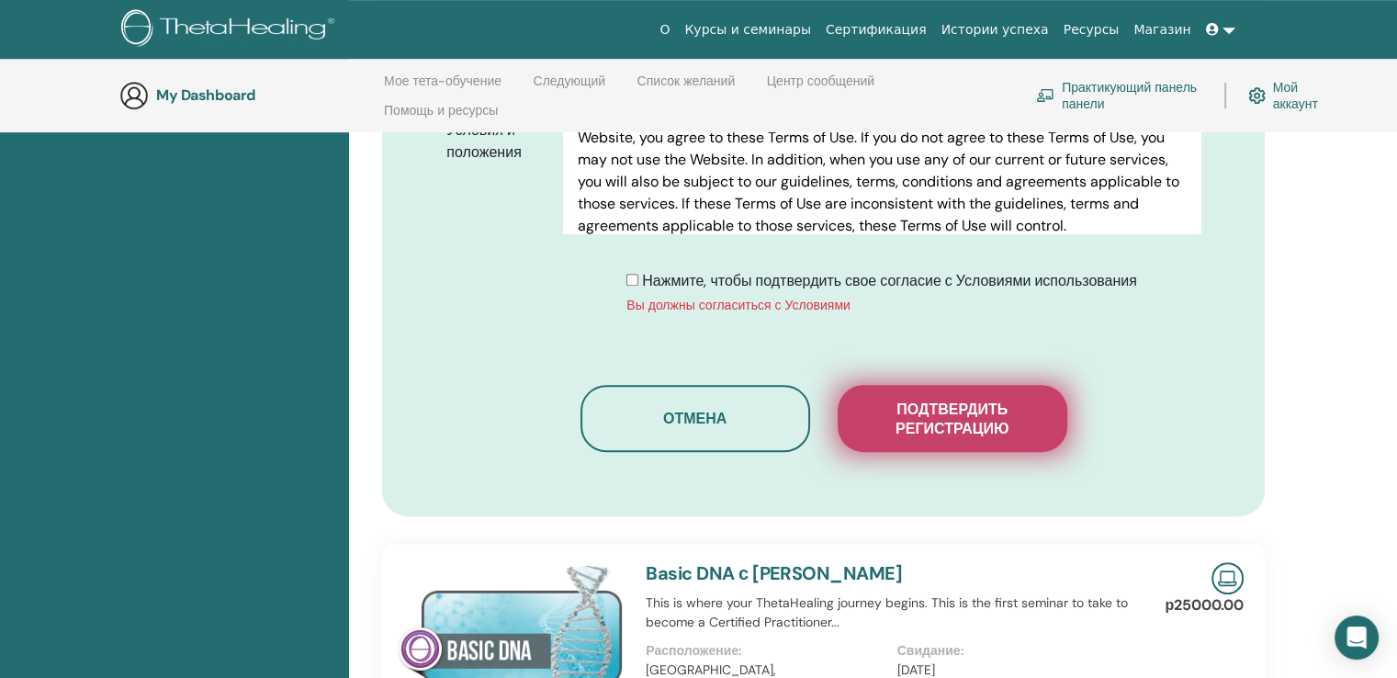
click at [992, 415] on span "Подтвердить регистрацию" at bounding box center [953, 419] width 184 height 39
